Goal: Task Accomplishment & Management: Use online tool/utility

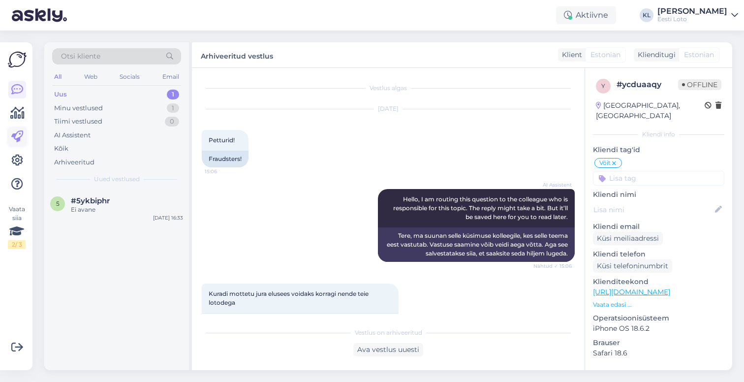
scroll to position [205, 0]
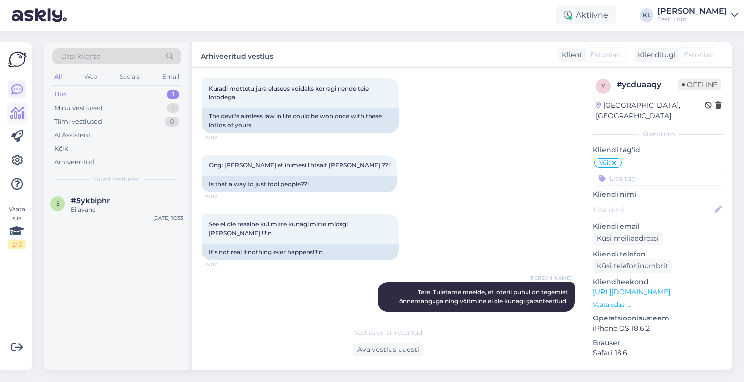
click at [16, 111] on icon at bounding box center [17, 113] width 14 height 12
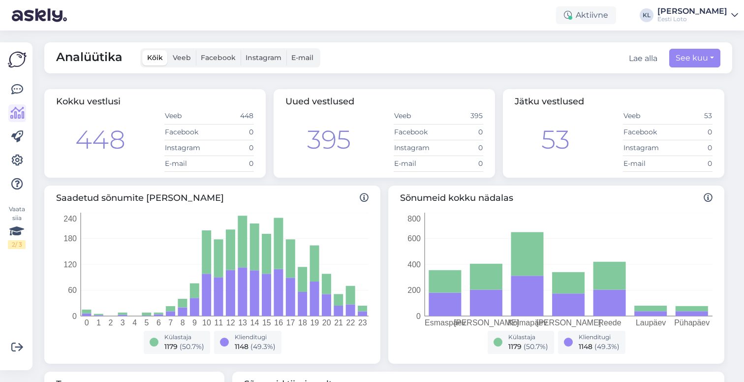
click at [16, 62] on img at bounding box center [17, 59] width 19 height 19
click at [15, 90] on icon at bounding box center [17, 90] width 12 height 12
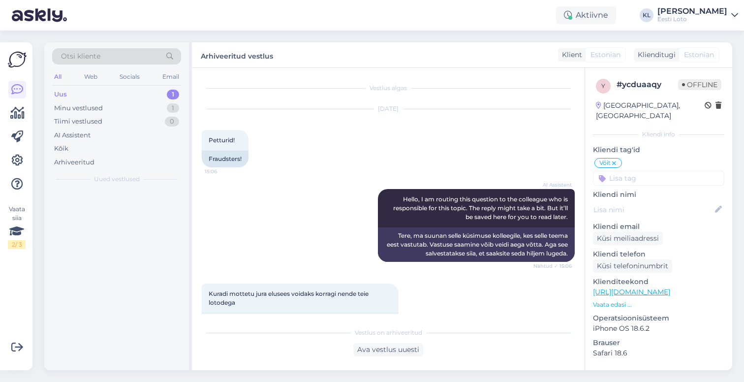
scroll to position [205, 0]
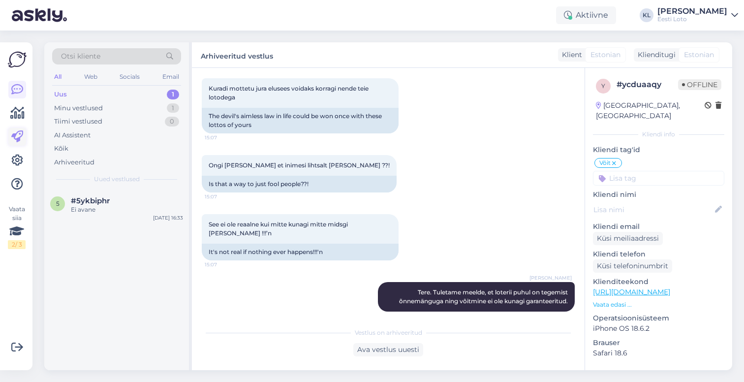
click at [15, 134] on icon at bounding box center [17, 137] width 12 height 12
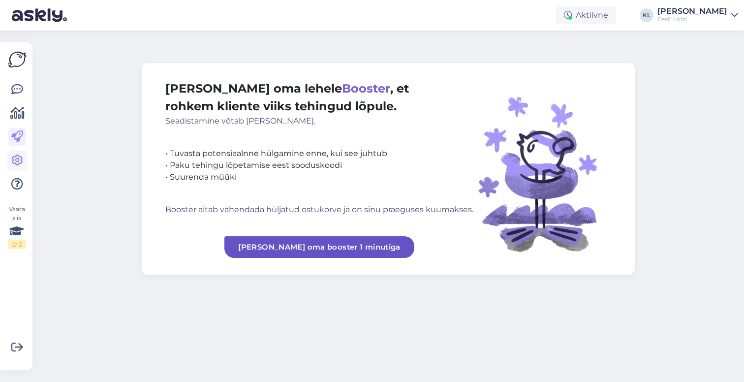
click at [17, 162] on icon at bounding box center [17, 161] width 12 height 12
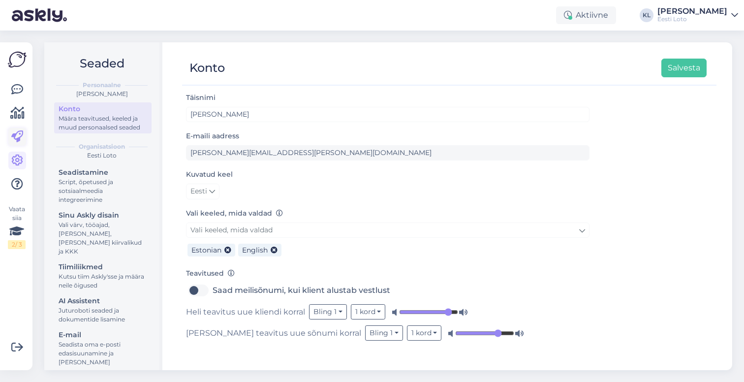
click at [14, 132] on icon at bounding box center [17, 137] width 12 height 12
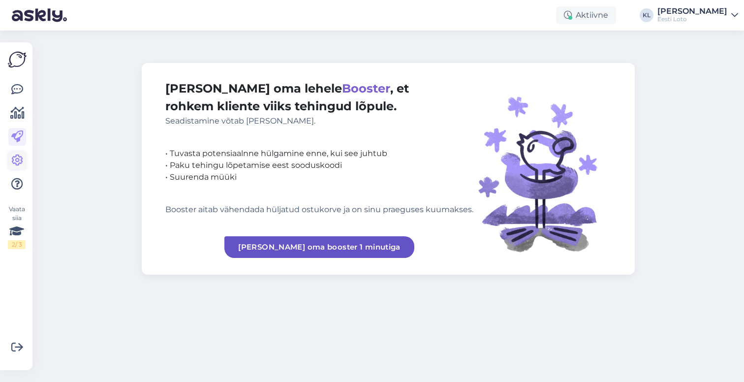
click at [15, 161] on icon at bounding box center [17, 161] width 12 height 12
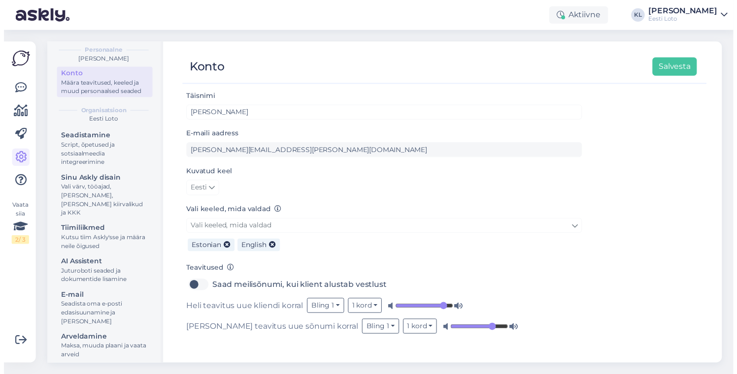
scroll to position [32, 0]
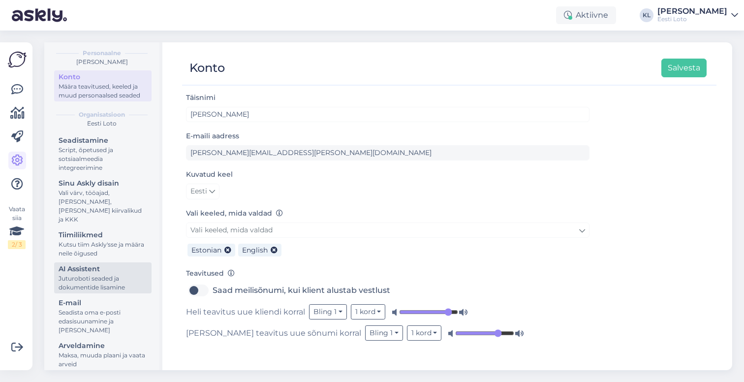
click at [86, 264] on div "AI Assistent" at bounding box center [103, 269] width 89 height 10
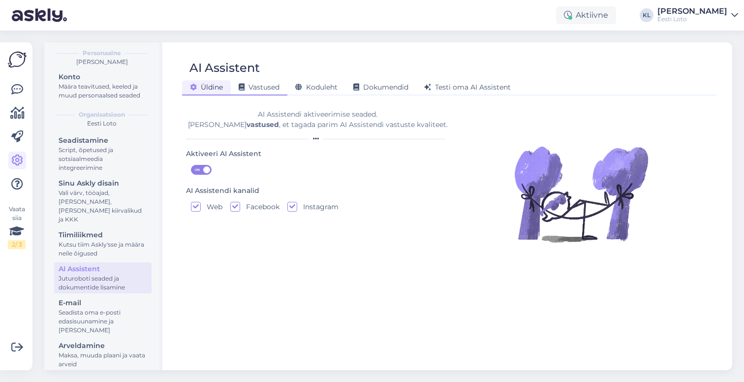
click at [247, 94] on div "Vastused" at bounding box center [259, 87] width 57 height 15
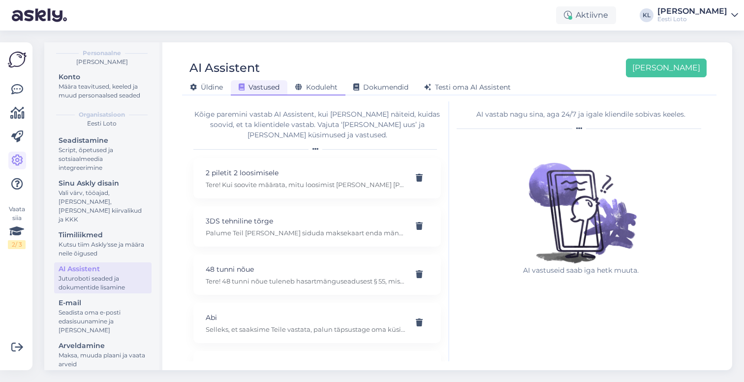
click at [309, 89] on span "Koduleht" at bounding box center [316, 87] width 42 height 9
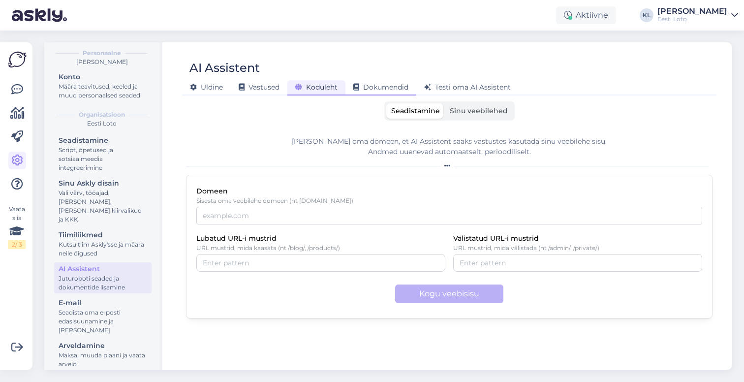
click at [373, 88] on span "Dokumendid" at bounding box center [381, 87] width 55 height 9
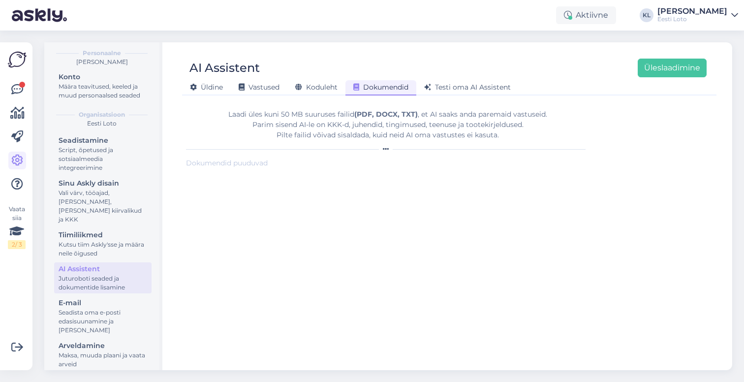
click at [321, 259] on form "Laadi üles kuni 50 MB suuruses failid (PDF, DOCX, TXT) , et AI saaks anda parem…" at bounding box center [388, 231] width 404 height 260
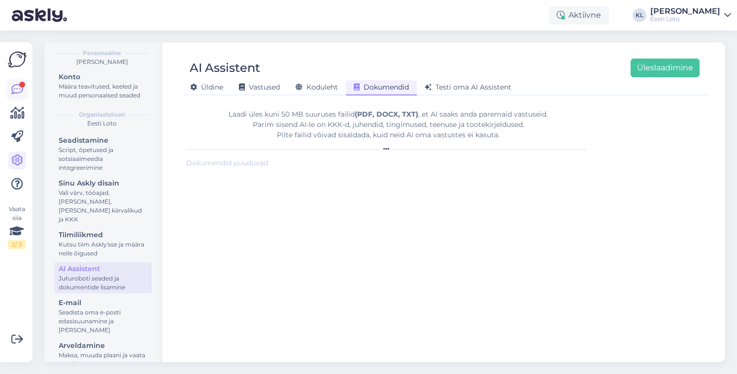
click at [16, 89] on icon at bounding box center [17, 90] width 12 height 12
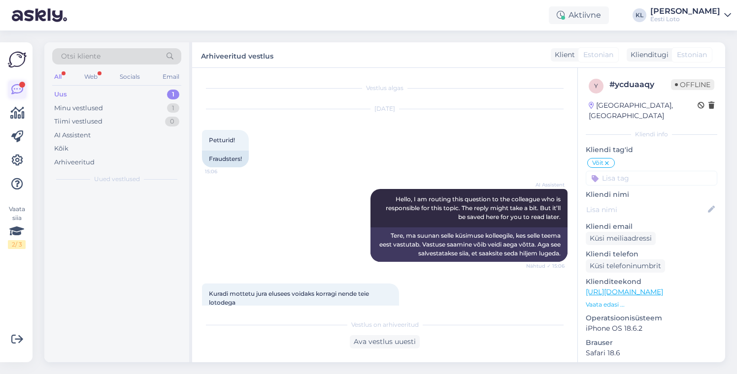
scroll to position [213, 0]
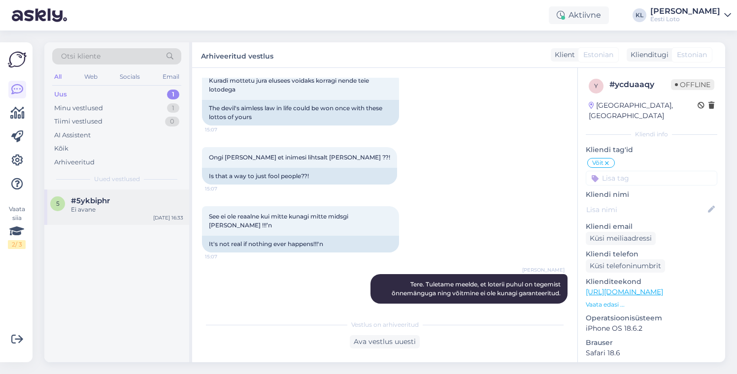
click at [118, 207] on div "Ei avane" at bounding box center [127, 209] width 112 height 9
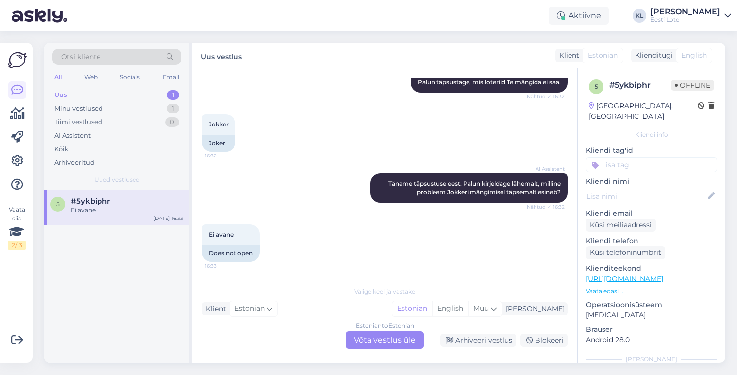
scroll to position [135, 0]
click at [435, 229] on div "Ei avane 16:33 Does not open" at bounding box center [384, 242] width 365 height 59
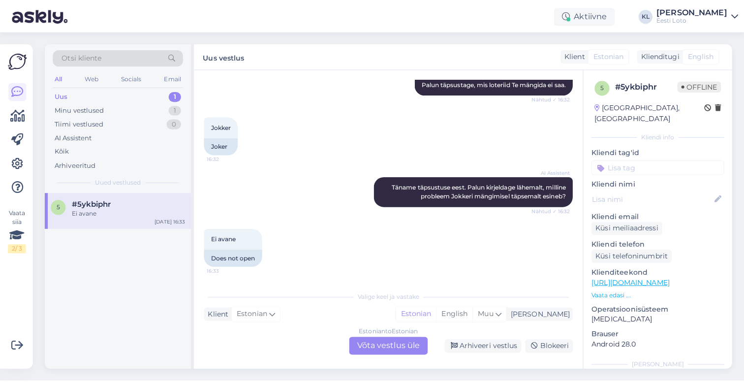
scroll to position [128, 0]
